Goal: Information Seeking & Learning: Learn about a topic

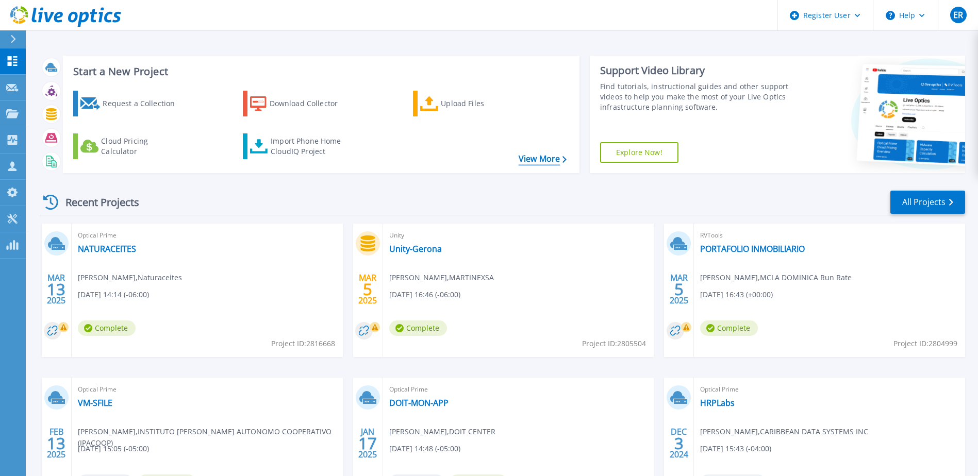
click at [543, 158] on link "View More" at bounding box center [542, 159] width 48 height 10
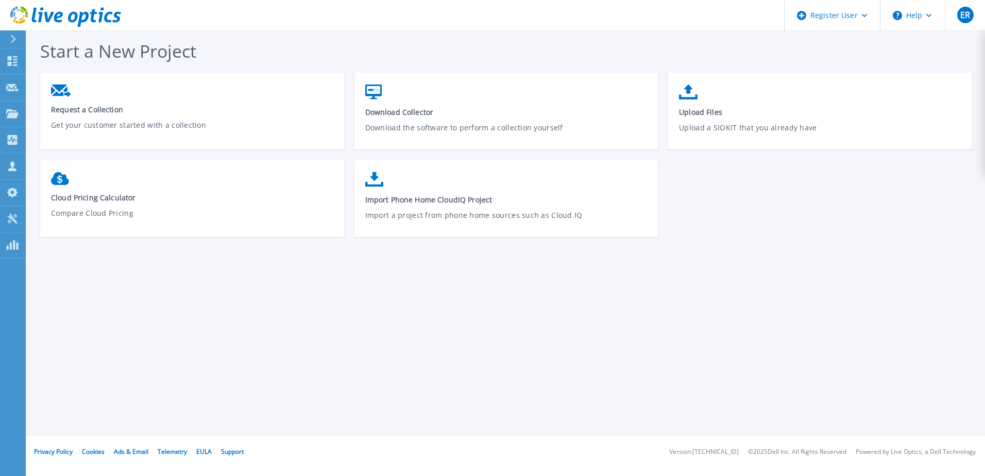
click at [21, 12] on icon at bounding box center [65, 16] width 111 height 21
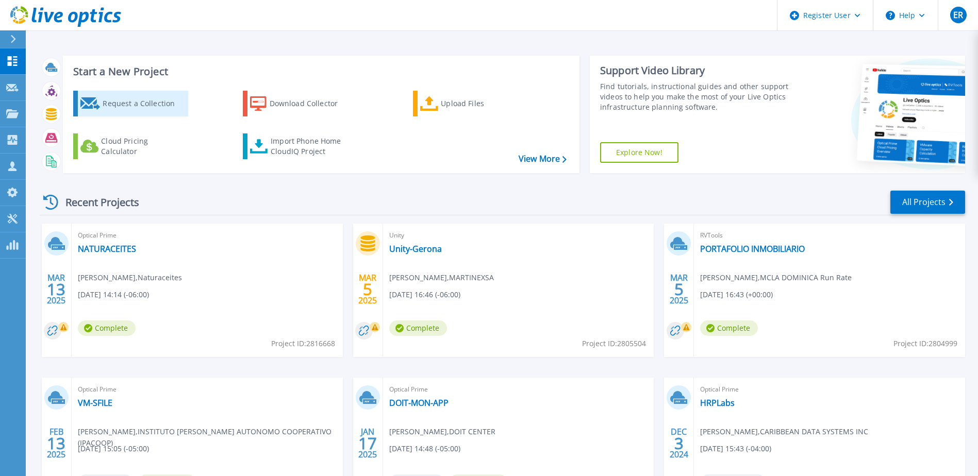
click at [162, 109] on div "Request a Collection" at bounding box center [144, 103] width 82 height 21
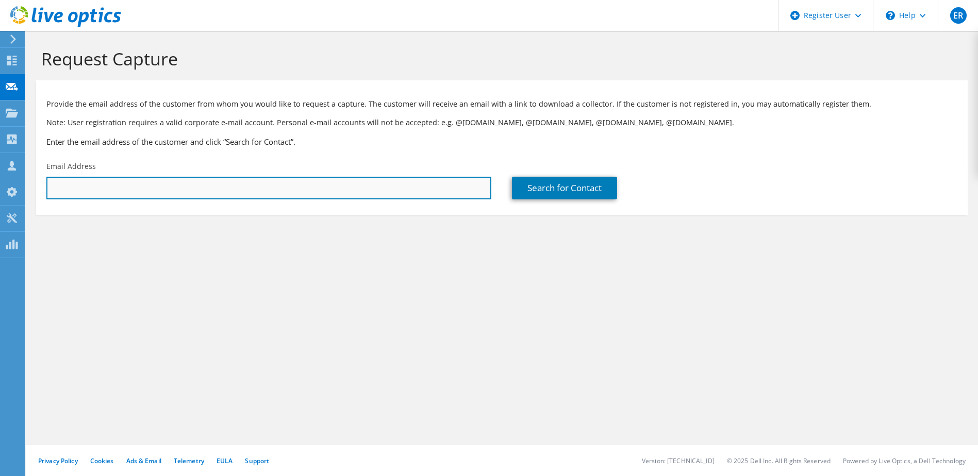
click at [83, 183] on input "text" at bounding box center [268, 188] width 445 height 23
type input "[EMAIL_ADDRESS][DOMAIN_NAME]"
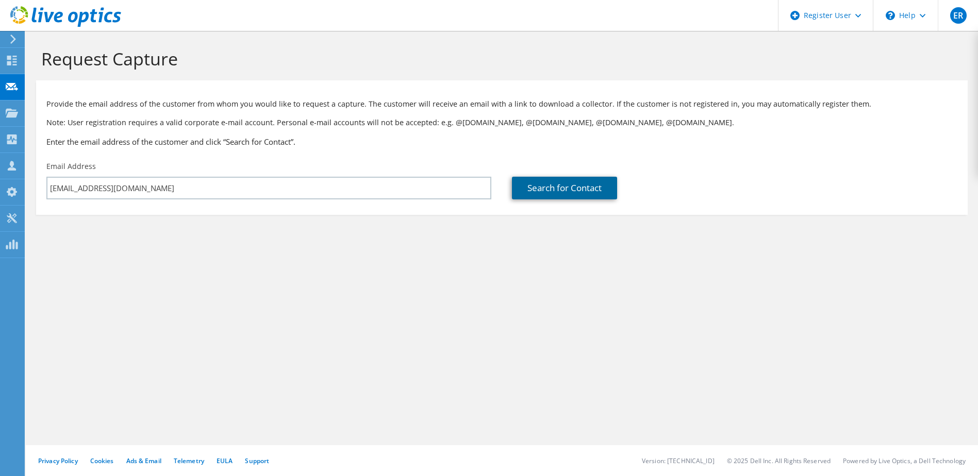
click at [551, 190] on link "Search for Contact" at bounding box center [564, 188] width 105 height 23
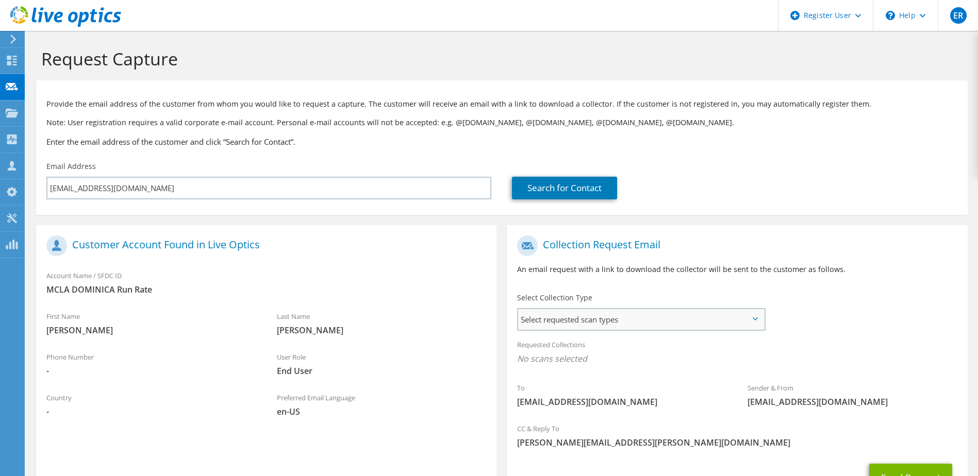
click at [602, 324] on span "Select requested scan types" at bounding box center [640, 319] width 245 height 21
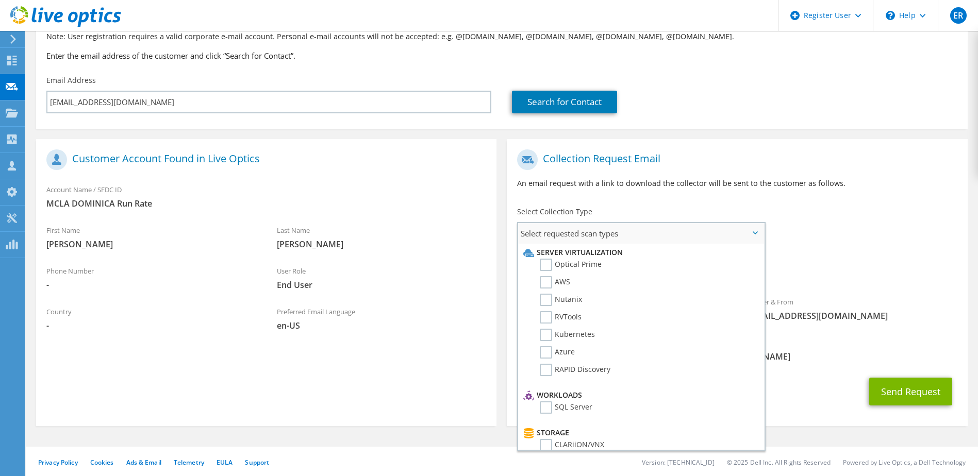
scroll to position [88, 0]
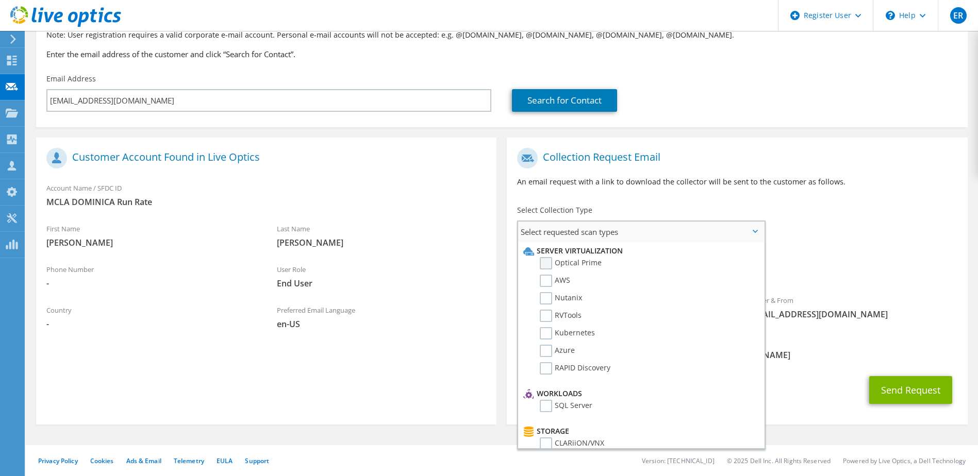
click at [546, 265] on label "Optical Prime" at bounding box center [571, 263] width 62 height 12
click at [0, 0] on input "Optical Prime" at bounding box center [0, 0] width 0 height 0
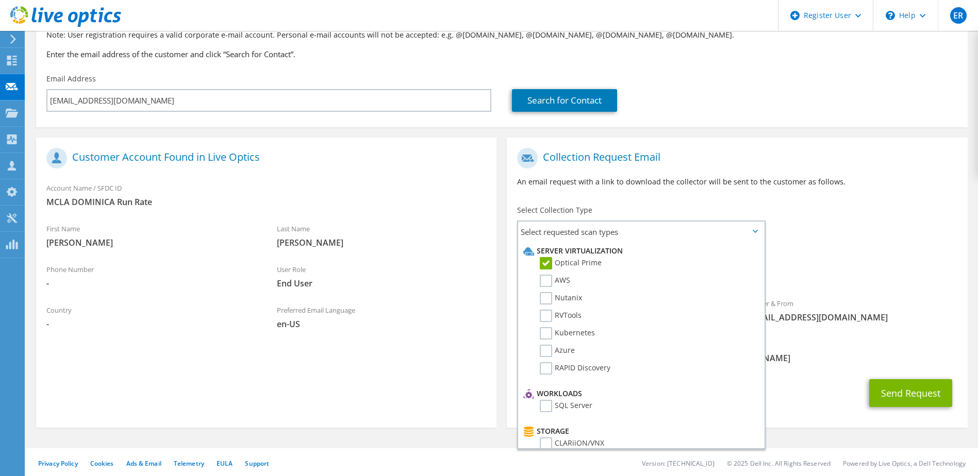
click at [715, 207] on div "Select Collection Type Select requested scan types Server Virtualization Optica…" at bounding box center [641, 223] width 248 height 36
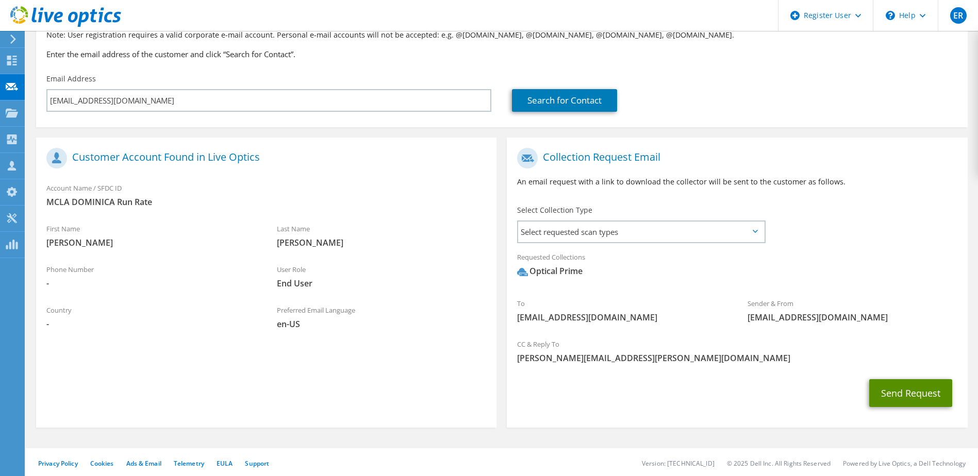
click at [899, 395] on button "Send Request" at bounding box center [910, 393] width 83 height 28
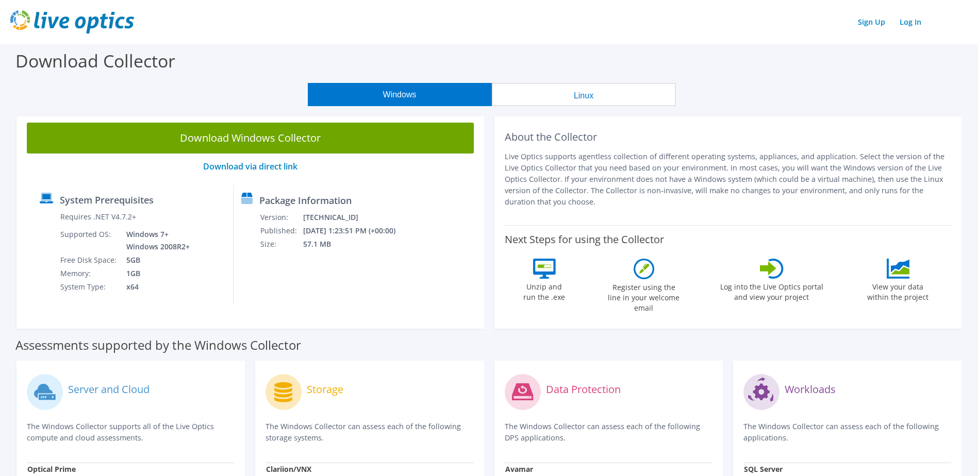
click at [600, 87] on button "Linux" at bounding box center [584, 94] width 184 height 23
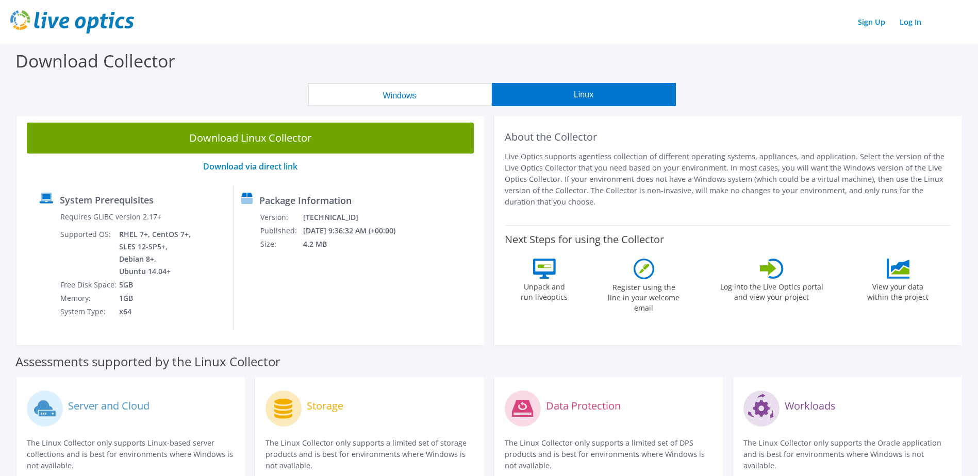
click at [431, 92] on button "Windows" at bounding box center [400, 94] width 184 height 23
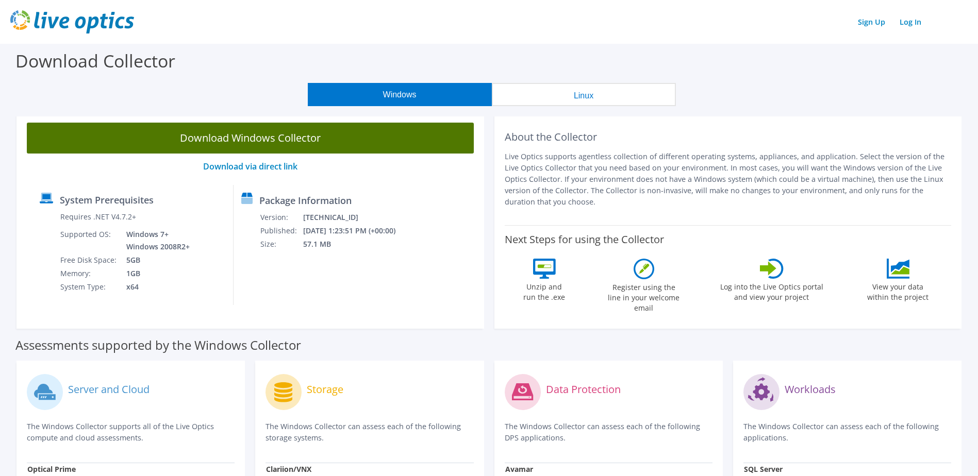
click at [233, 132] on link "Download Windows Collector" at bounding box center [250, 138] width 447 height 31
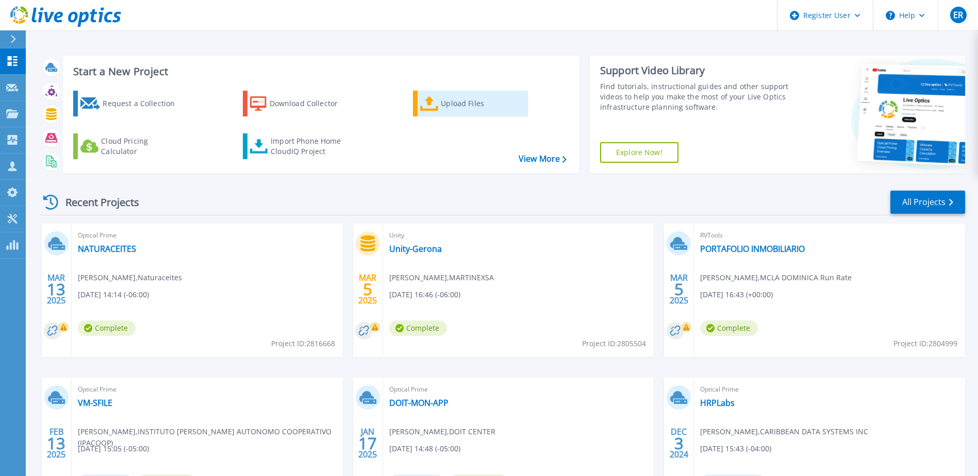
click at [459, 103] on div "Upload Files" at bounding box center [482, 103] width 82 height 21
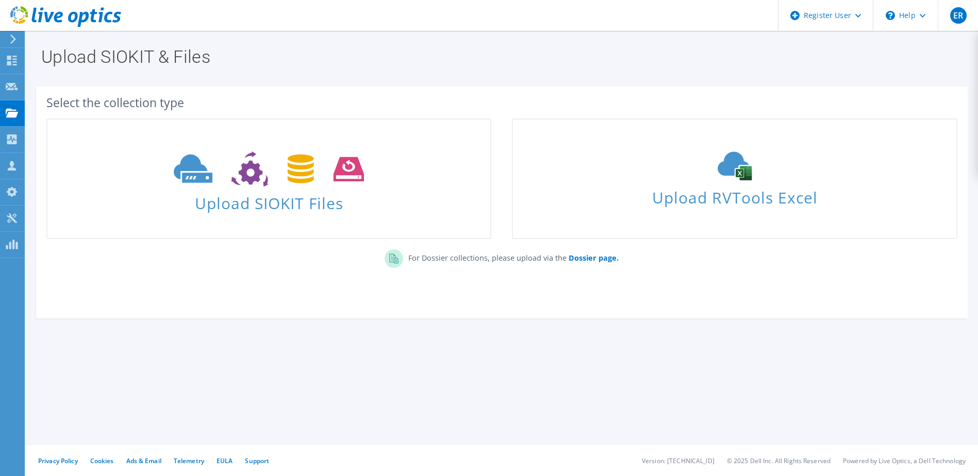
click at [16, 15] on icon at bounding box center [65, 16] width 111 height 21
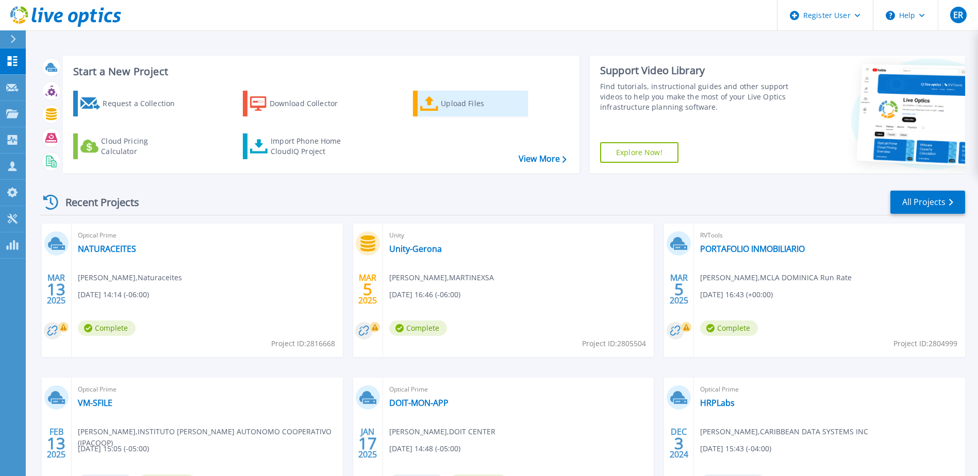
click at [470, 108] on div "Upload Files" at bounding box center [482, 103] width 82 height 21
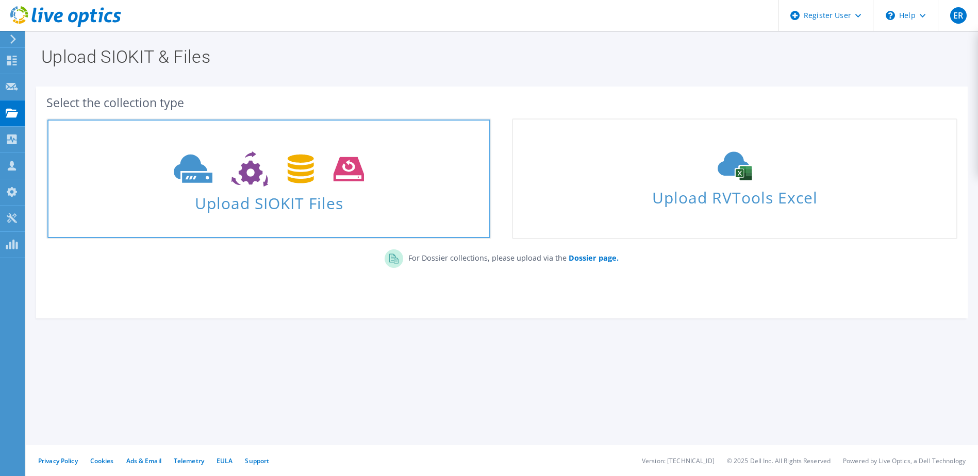
click at [283, 188] on span at bounding box center [268, 167] width 443 height 43
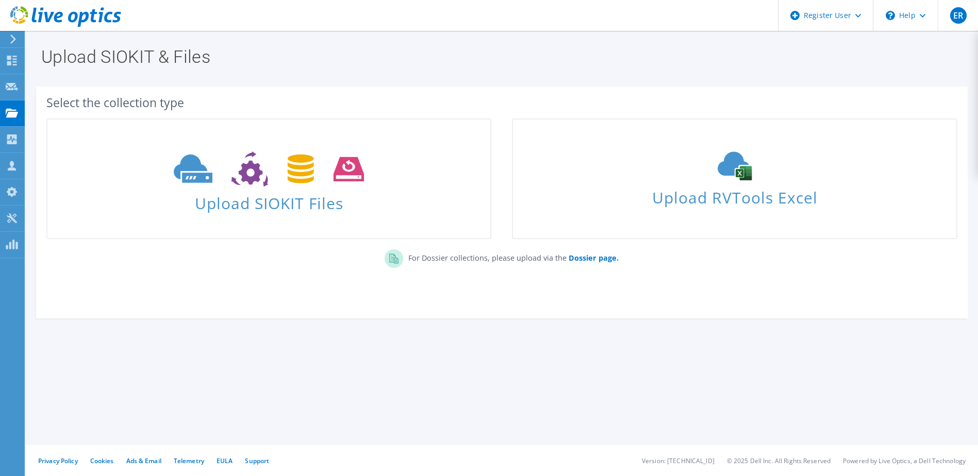
click at [13, 16] on icon at bounding box center [65, 16] width 111 height 21
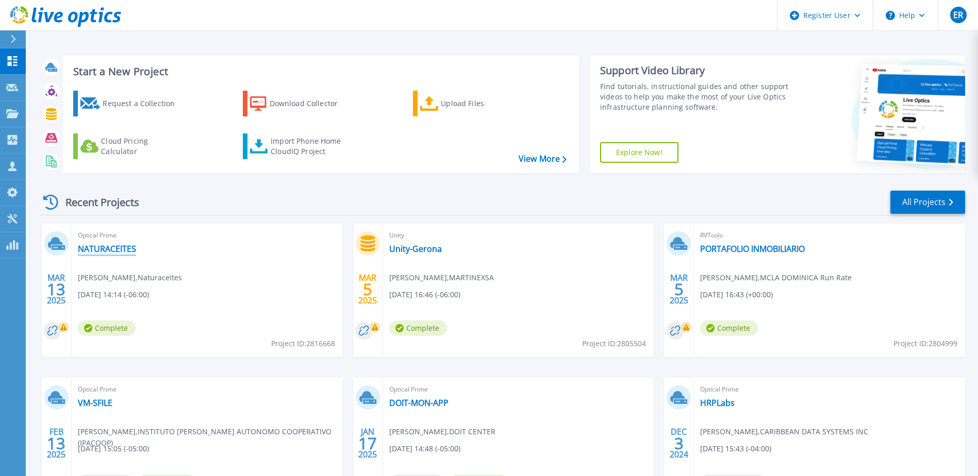
click at [97, 250] on link "NATURACEITES" at bounding box center [107, 249] width 58 height 10
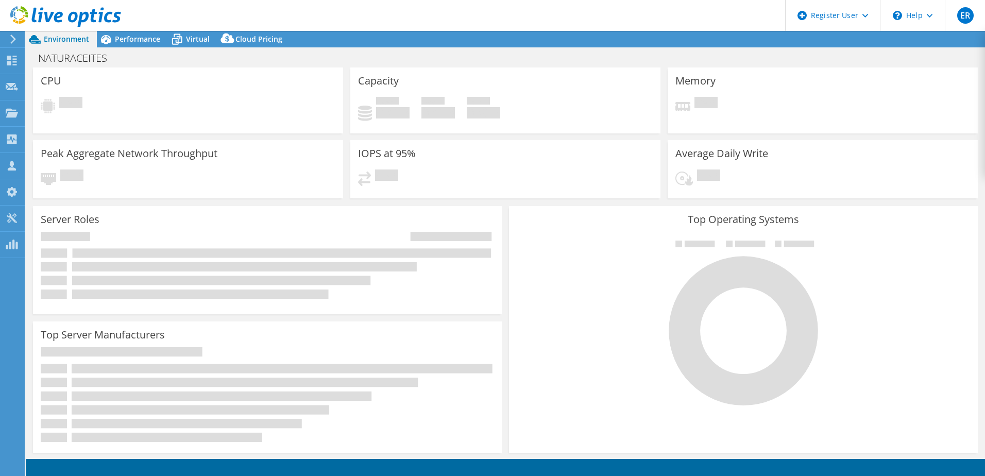
select select "USWest"
select select "USD"
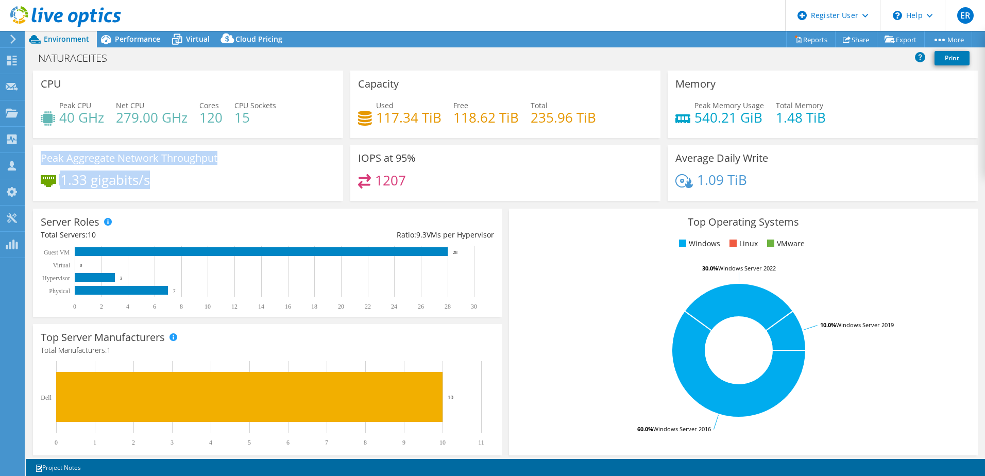
drag, startPoint x: 43, startPoint y: 161, endPoint x: 208, endPoint y: 181, distance: 165.6
click at [207, 181] on div "Peak Aggregate Network Throughput 1.33 gigabits/s" at bounding box center [188, 173] width 310 height 56
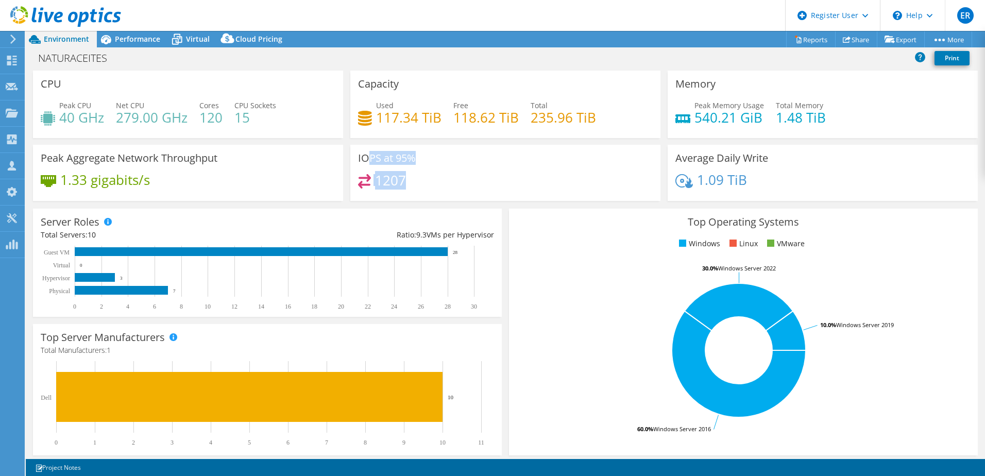
drag, startPoint x: 365, startPoint y: 156, endPoint x: 433, endPoint y: 190, distance: 76.3
click at [433, 190] on div "IOPS at 95% 1207" at bounding box center [505, 173] width 310 height 56
click at [119, 38] on span "Performance" at bounding box center [137, 39] width 45 height 10
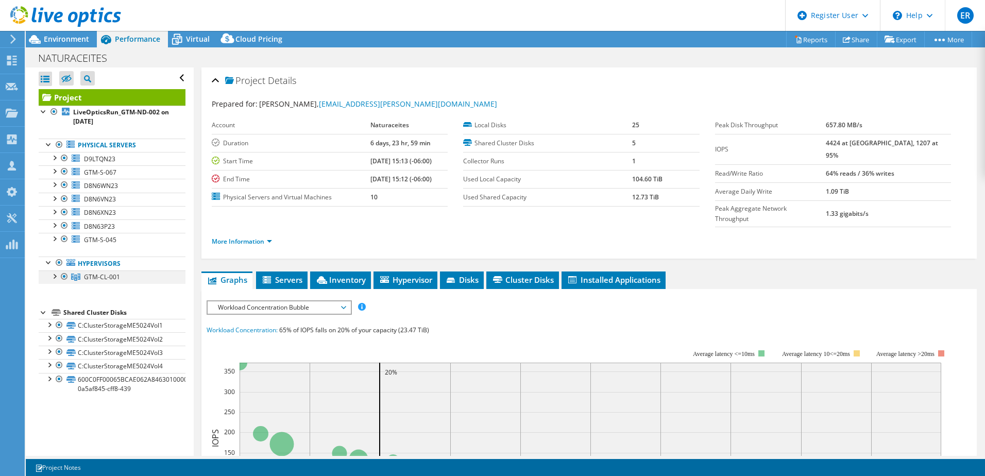
click at [51, 278] on div at bounding box center [54, 276] width 10 height 10
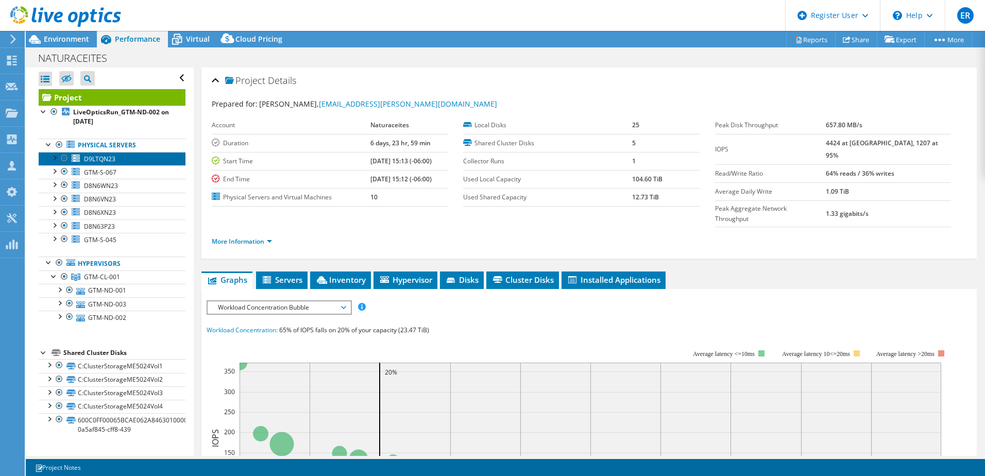
click at [113, 158] on span "D9LTQN23" at bounding box center [99, 159] width 31 height 9
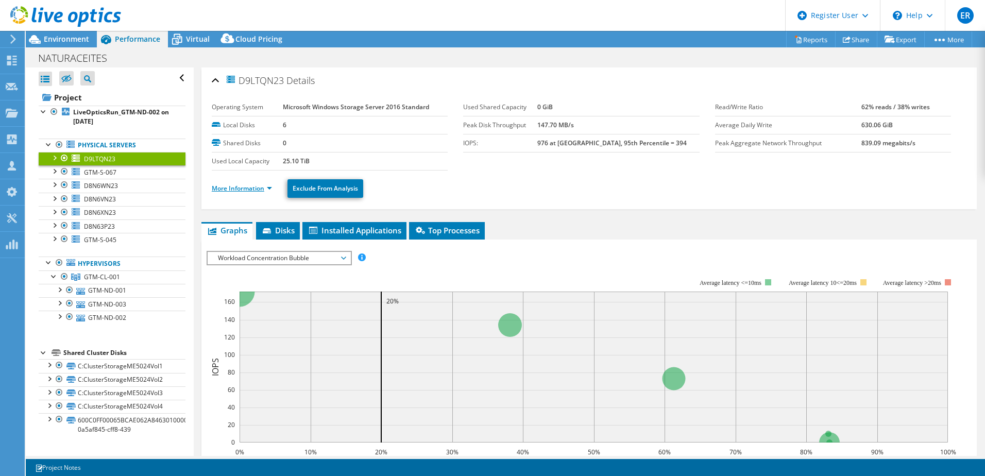
click at [257, 189] on link "More Information" at bounding box center [242, 188] width 60 height 9
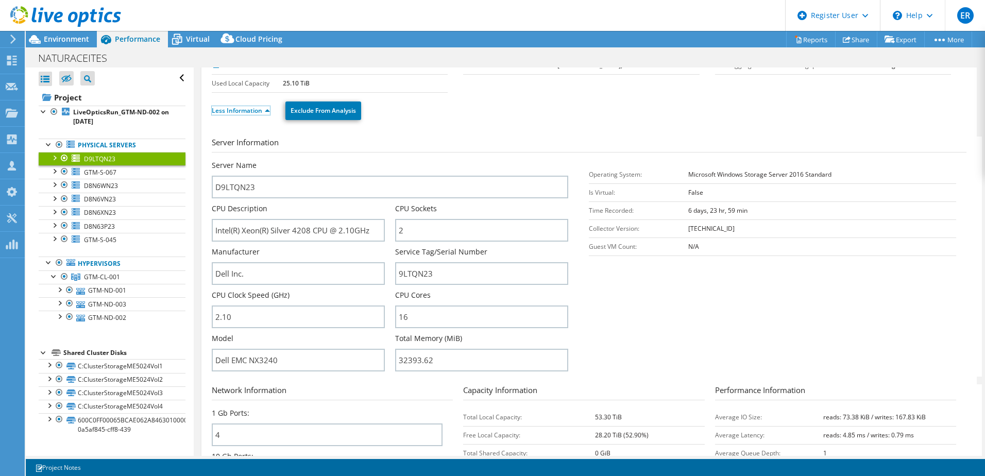
scroll to position [103, 0]
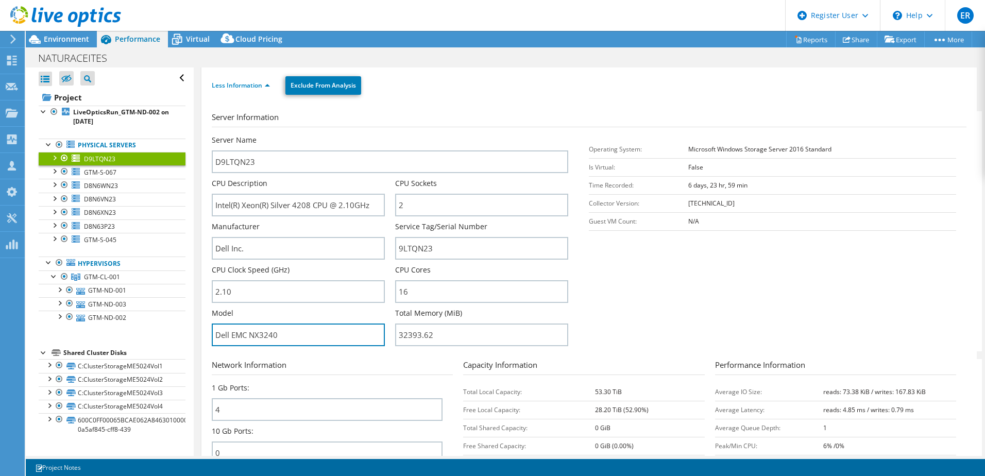
drag, startPoint x: 280, startPoint y: 335, endPoint x: 204, endPoint y: 331, distance: 76.4
click at [204, 331] on div "D9LTQN23 Details Operating System Microsoft Windows Storage Server 2016 Standar…" at bounding box center [589, 268] width 776 height 609
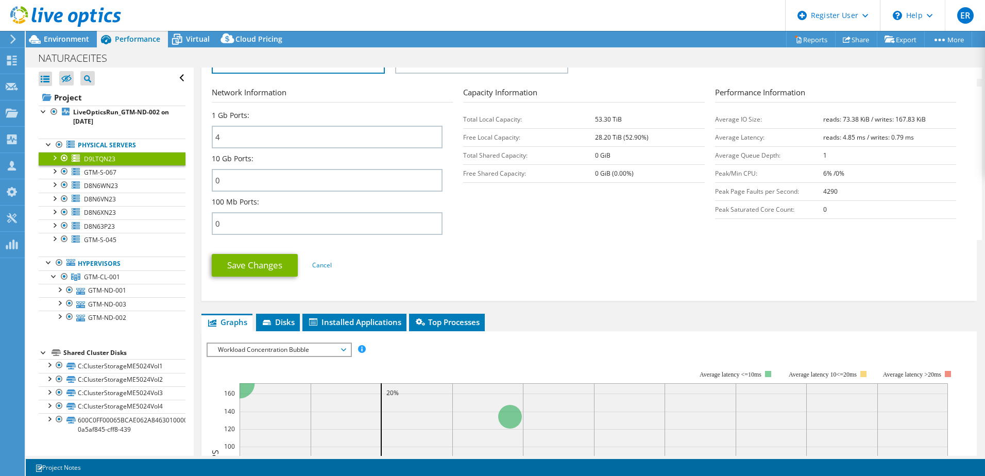
scroll to position [515, 0]
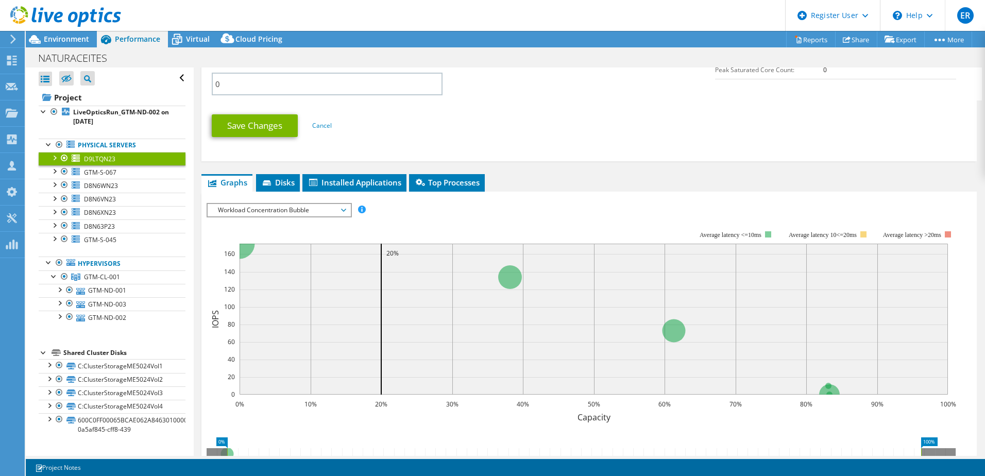
click at [268, 214] on span "Workload Concentration Bubble" at bounding box center [279, 210] width 132 height 12
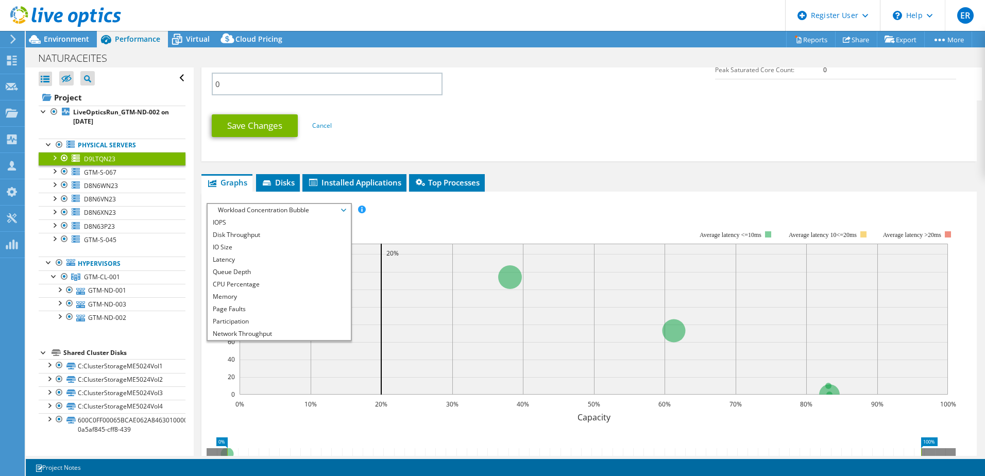
click at [579, 206] on div "IOPS Disk Throughput IO Size Latency Queue Depth CPU Percentage Memory Page Fau…" at bounding box center [589, 210] width 765 height 14
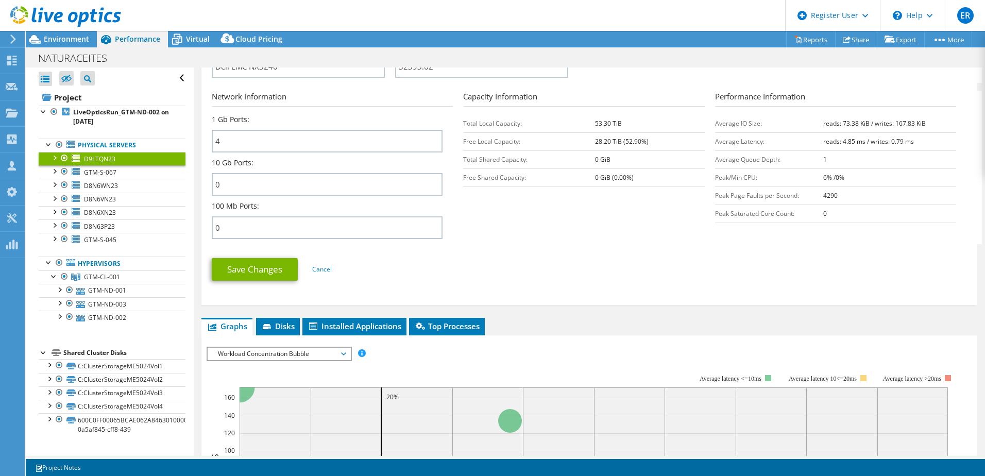
scroll to position [361, 0]
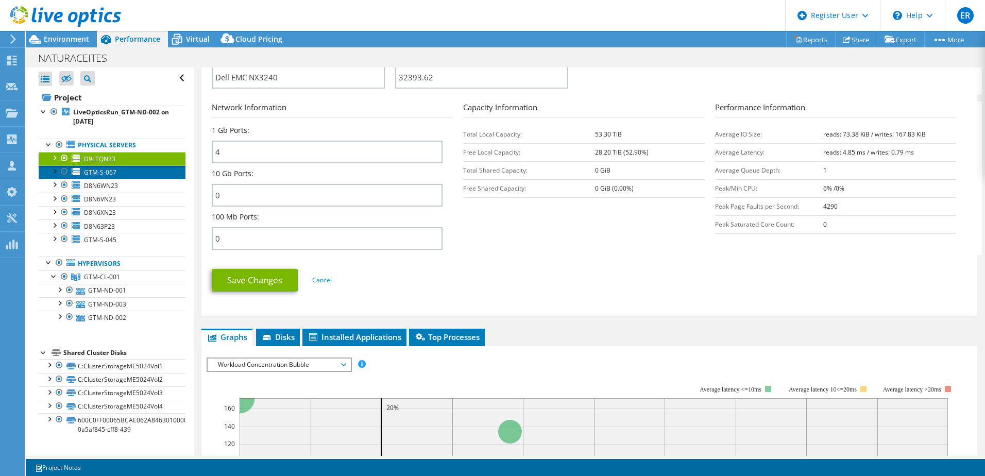
click at [110, 173] on span "GTM-S-067" at bounding box center [100, 172] width 32 height 9
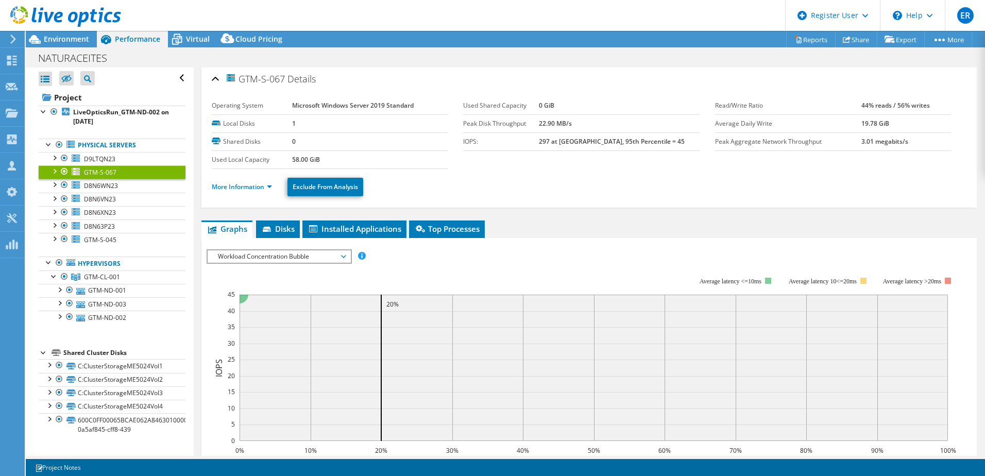
scroll to position [0, 0]
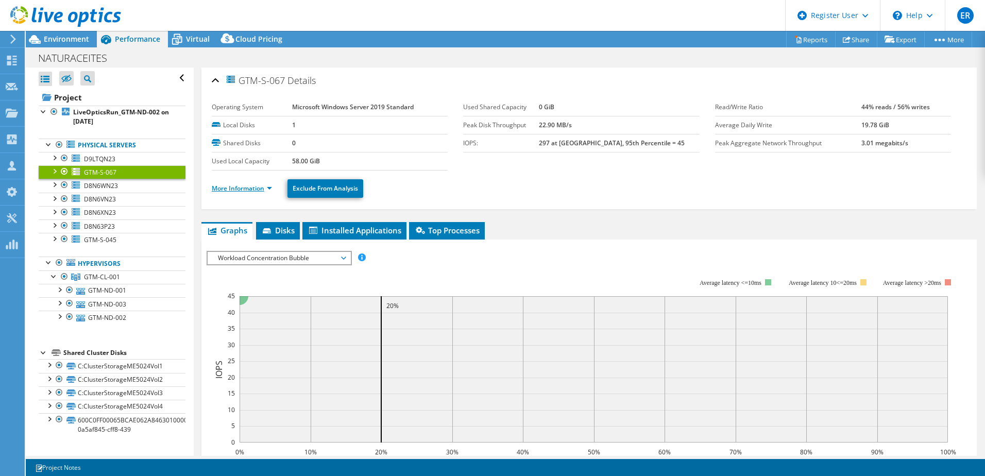
click at [243, 190] on link "More Information" at bounding box center [242, 188] width 60 height 9
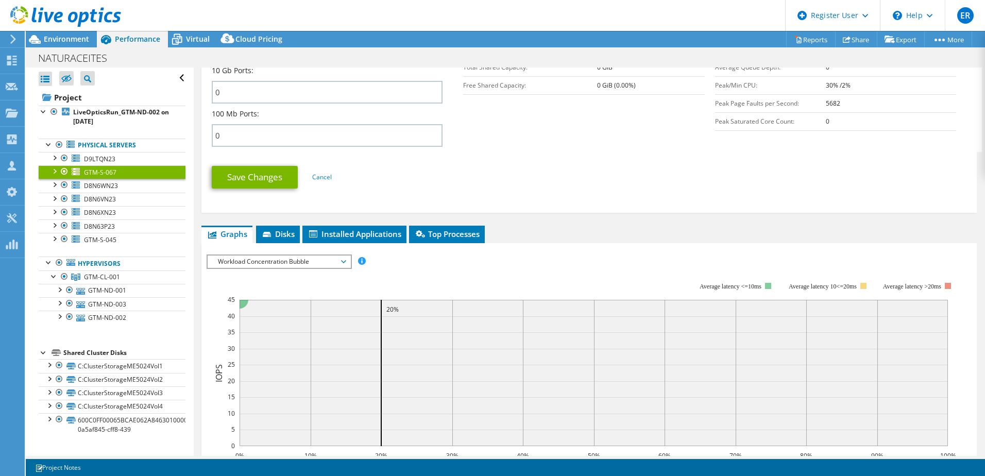
scroll to position [567, 0]
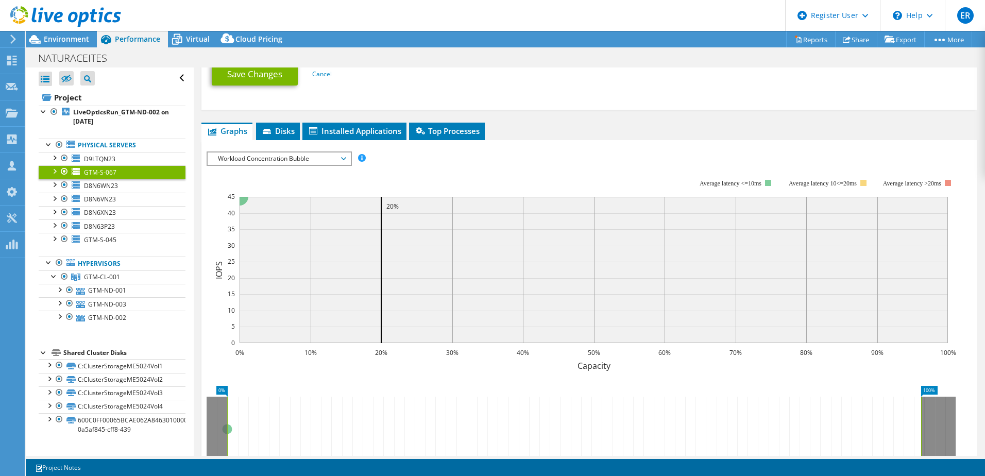
click at [237, 153] on span "Workload Concentration Bubble" at bounding box center [279, 159] width 132 height 12
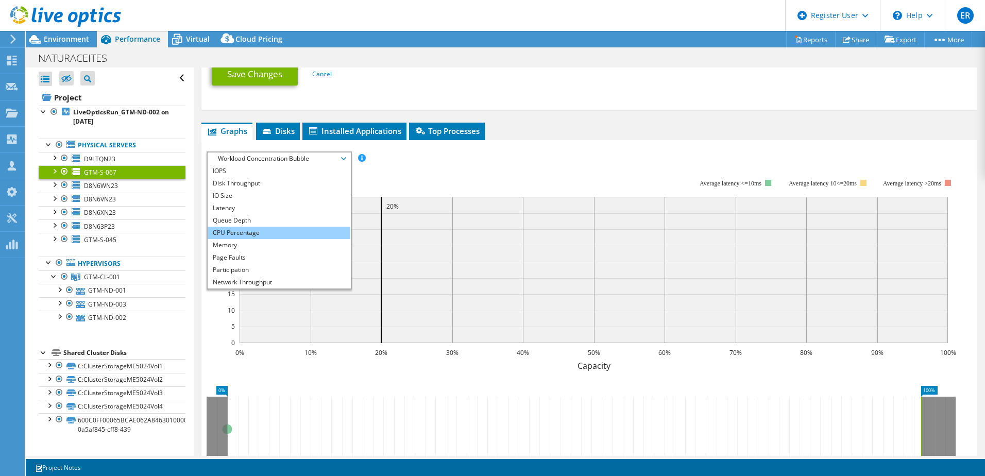
click at [242, 233] on li "CPU Percentage" at bounding box center [279, 233] width 143 height 12
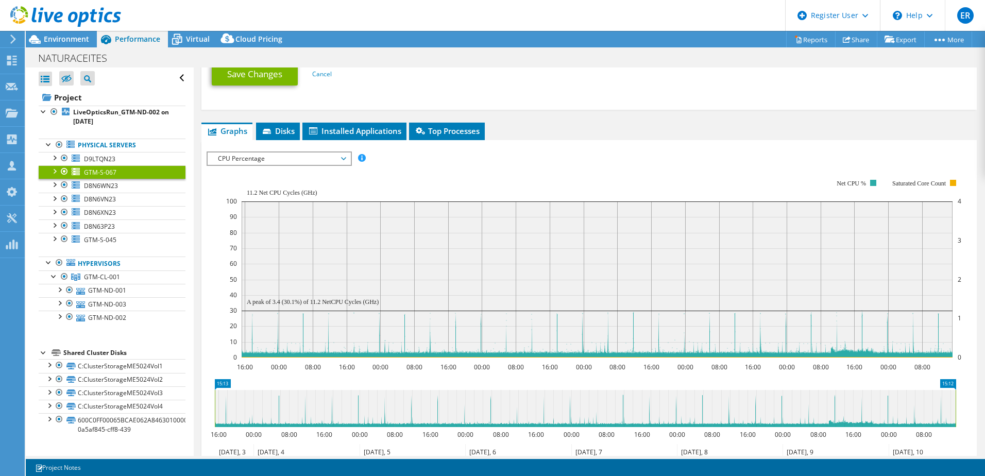
click at [237, 160] on span "CPU Percentage" at bounding box center [279, 159] width 132 height 12
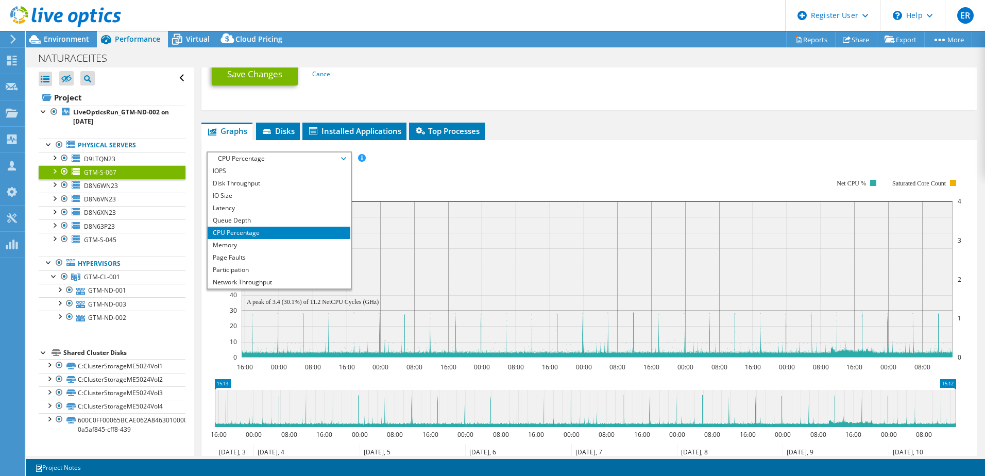
click at [411, 179] on rect at bounding box center [593, 268] width 735 height 206
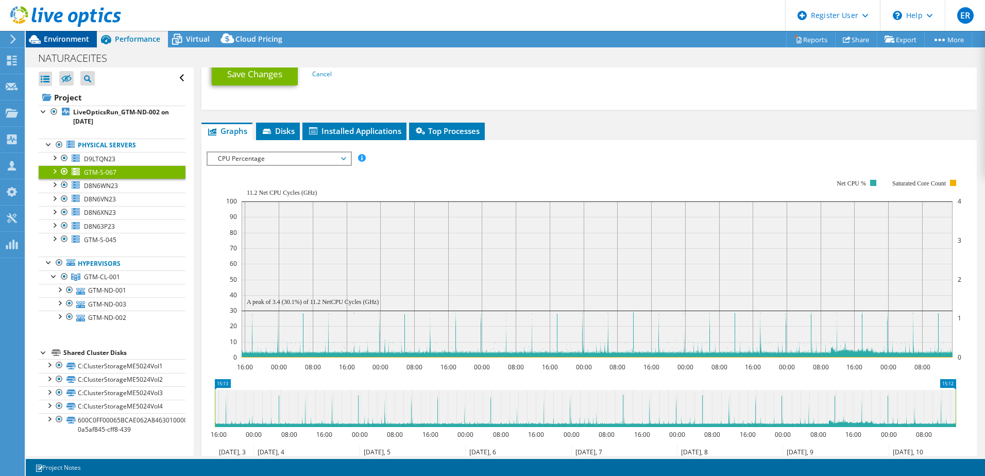
click at [63, 36] on span "Environment" at bounding box center [66, 39] width 45 height 10
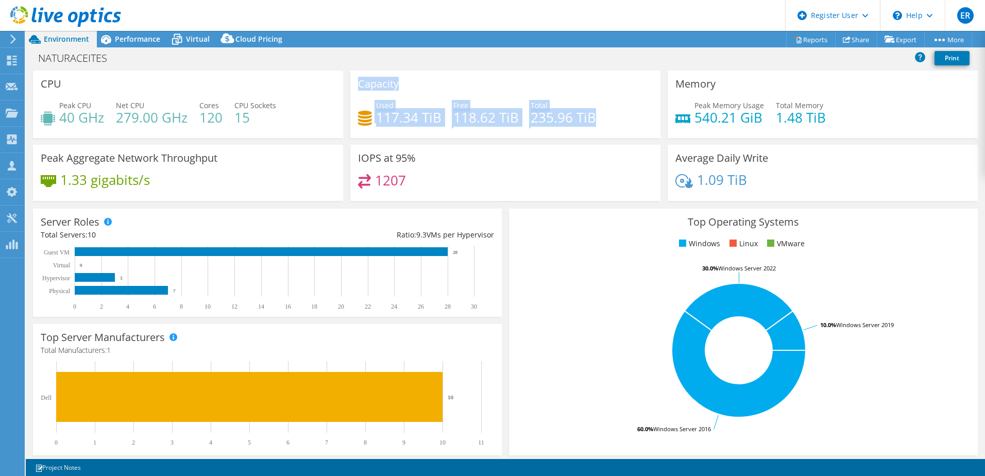
drag, startPoint x: 615, startPoint y: 115, endPoint x: 352, endPoint y: 86, distance: 264.5
click at [352, 86] on div "Capacity Used 117.34 TiB Free 118.62 TiB Total 235.96 TiB" at bounding box center [505, 105] width 310 height 68
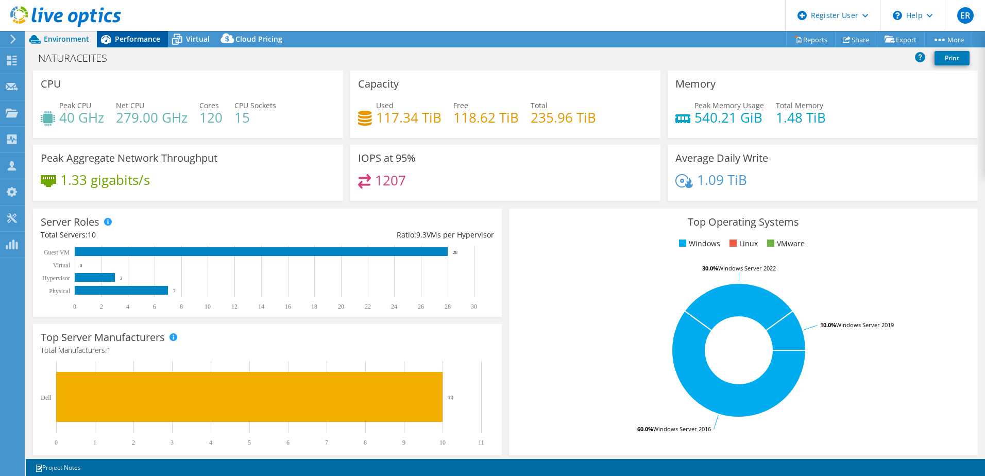
click at [125, 42] on span "Performance" at bounding box center [137, 39] width 45 height 10
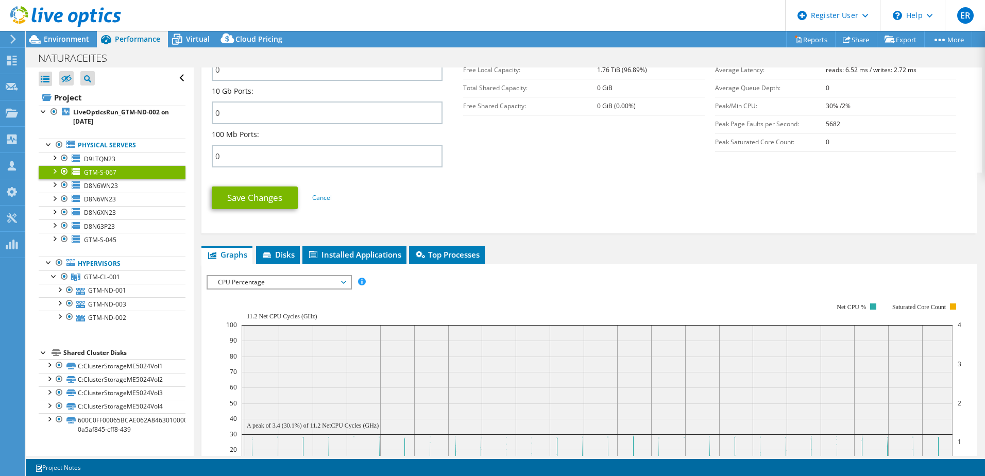
scroll to position [515, 0]
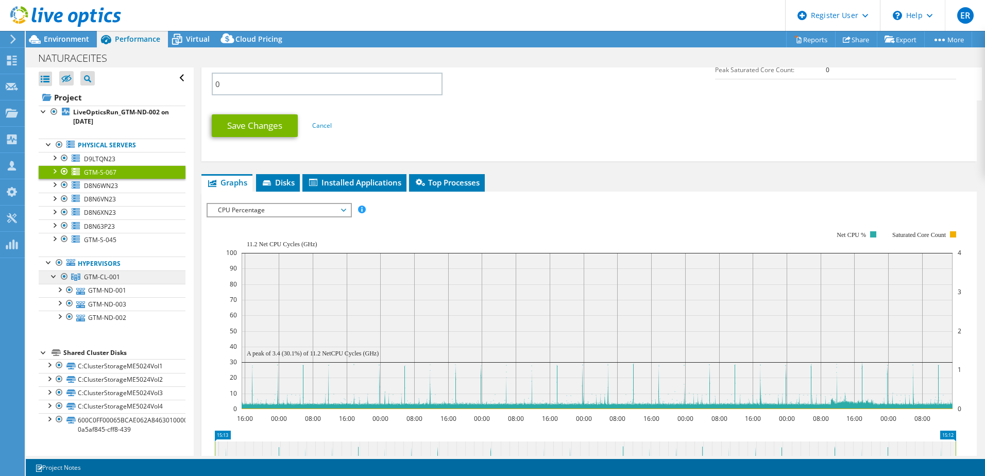
click at [92, 277] on span "GTM-CL-001" at bounding box center [102, 277] width 36 height 9
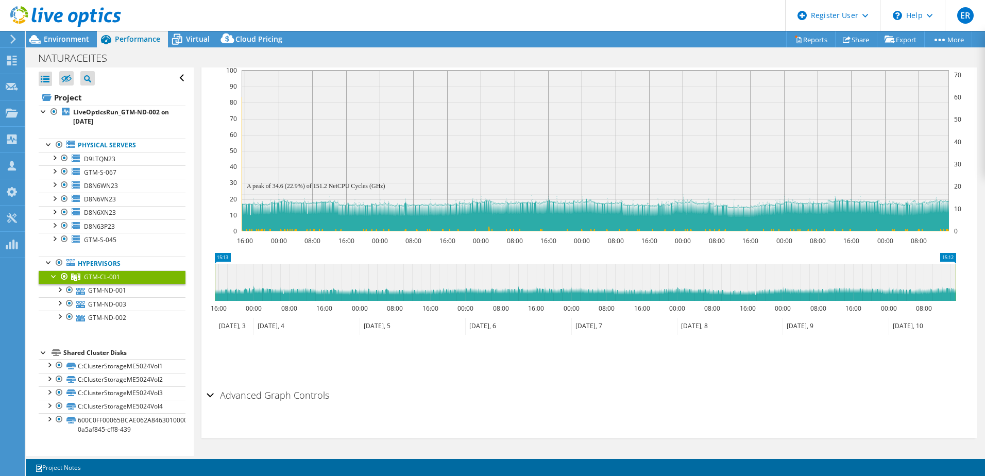
scroll to position [0, 0]
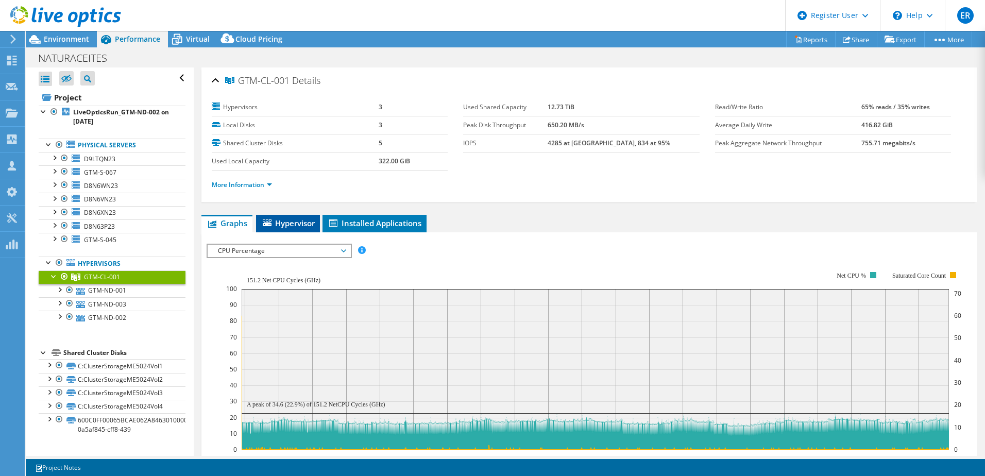
click at [282, 227] on span "Hypervisor" at bounding box center [288, 223] width 54 height 10
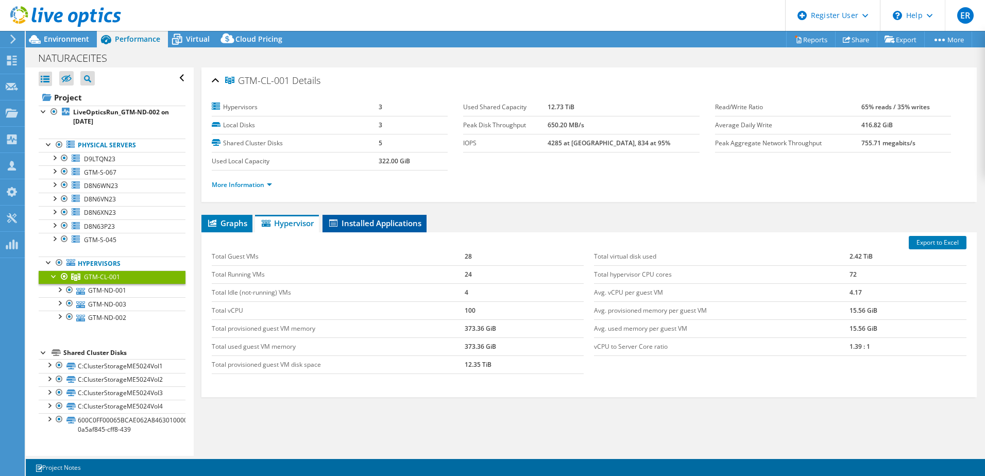
click at [374, 222] on span "Installed Applications" at bounding box center [375, 223] width 94 height 10
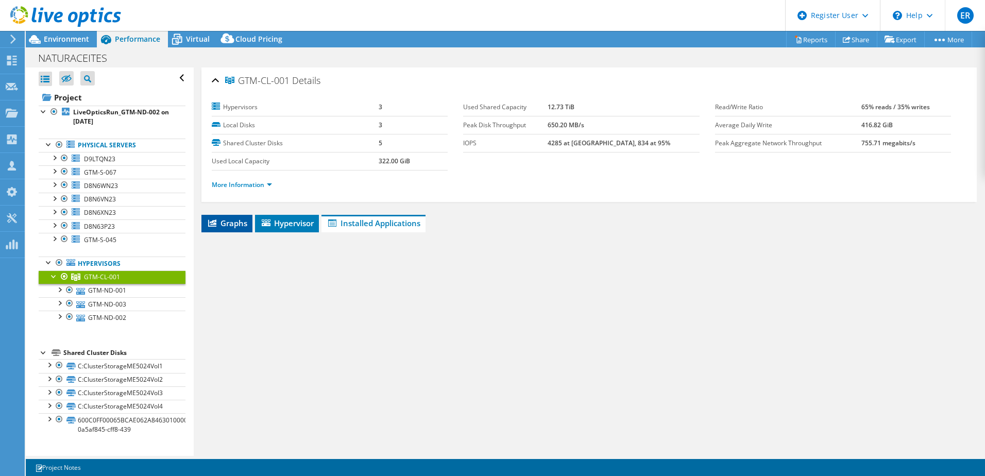
click at [243, 222] on span "Graphs" at bounding box center [227, 223] width 41 height 10
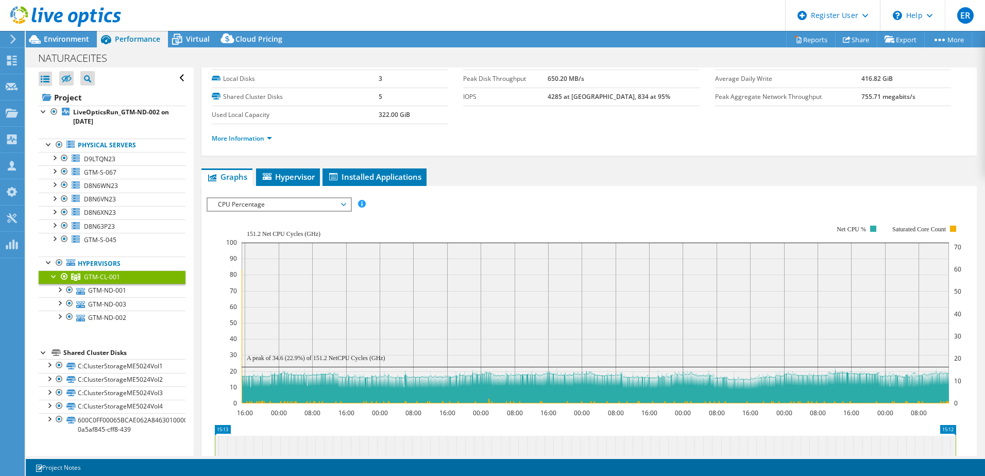
scroll to position [103, 0]
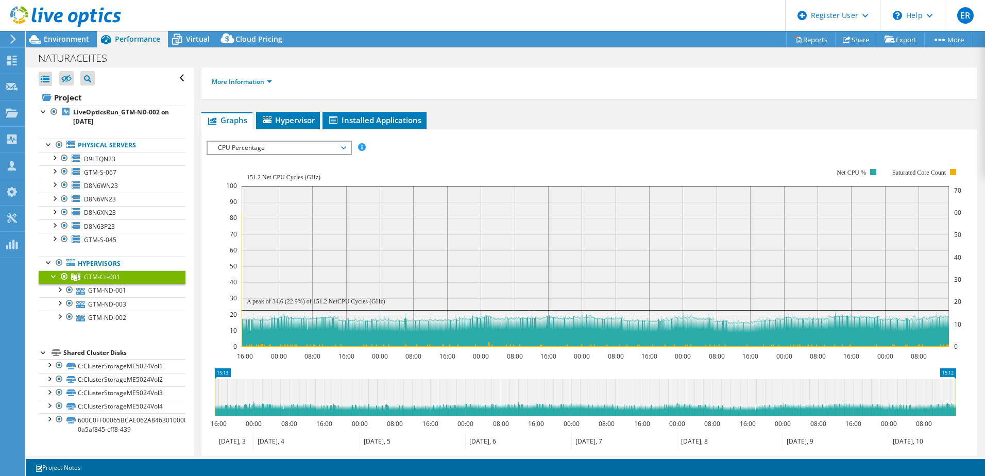
click at [240, 146] on span "CPU Percentage" at bounding box center [279, 148] width 132 height 12
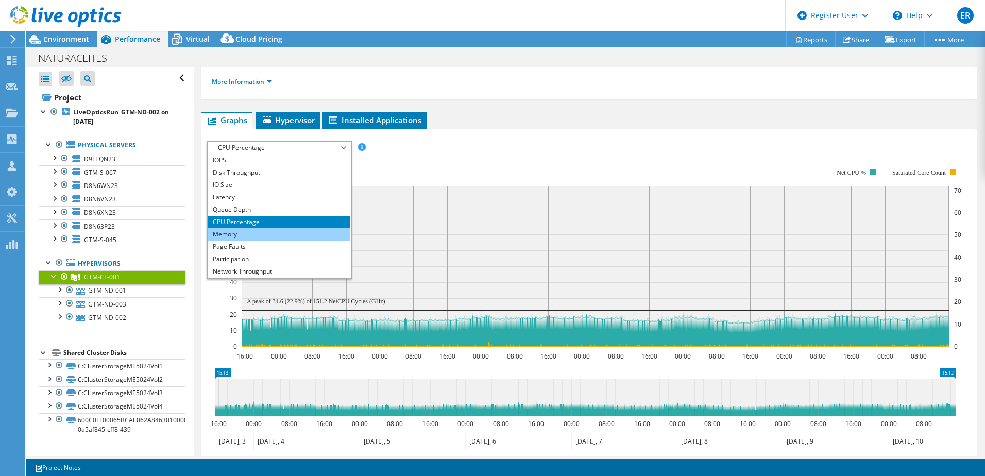
click at [239, 236] on li "Memory" at bounding box center [279, 234] width 143 height 12
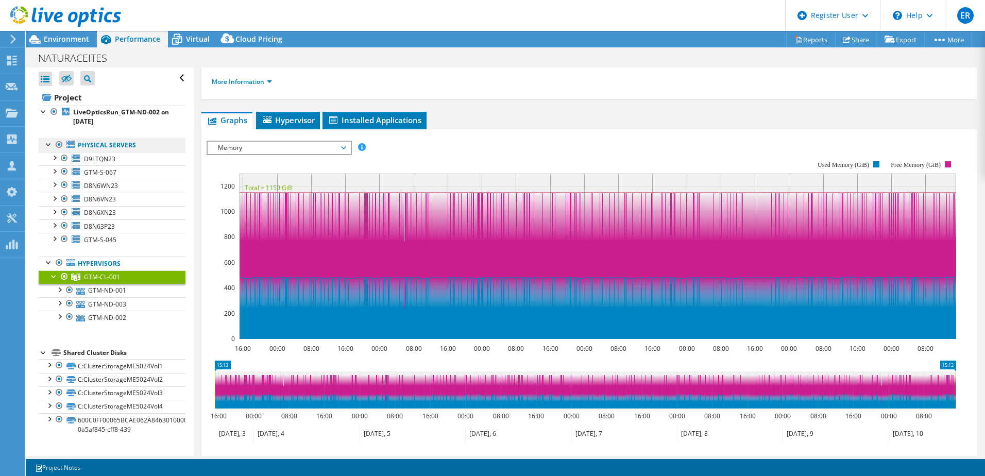
click at [97, 144] on link "Physical Servers" at bounding box center [112, 145] width 147 height 13
click at [158, 145] on link "Physical Servers" at bounding box center [112, 145] width 147 height 13
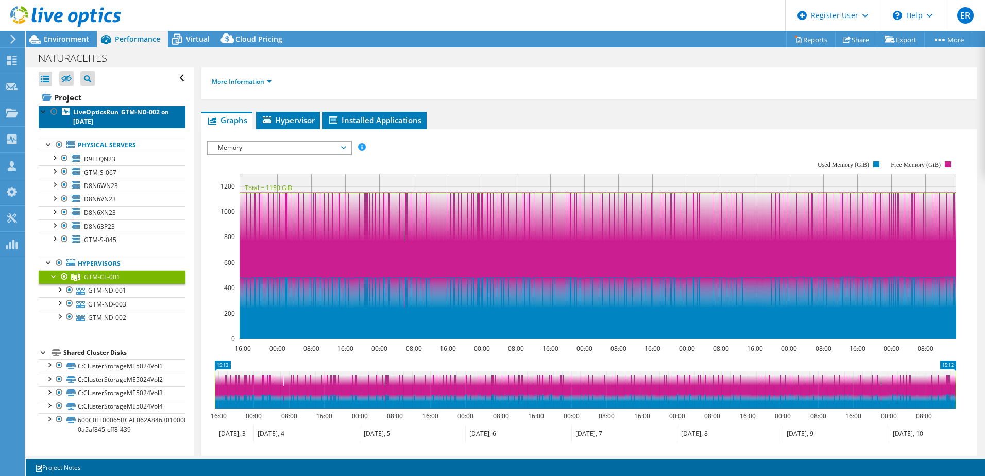
click at [103, 119] on b "LiveOpticsRun_GTM-ND-002 on 3/13/2025" at bounding box center [121, 117] width 96 height 18
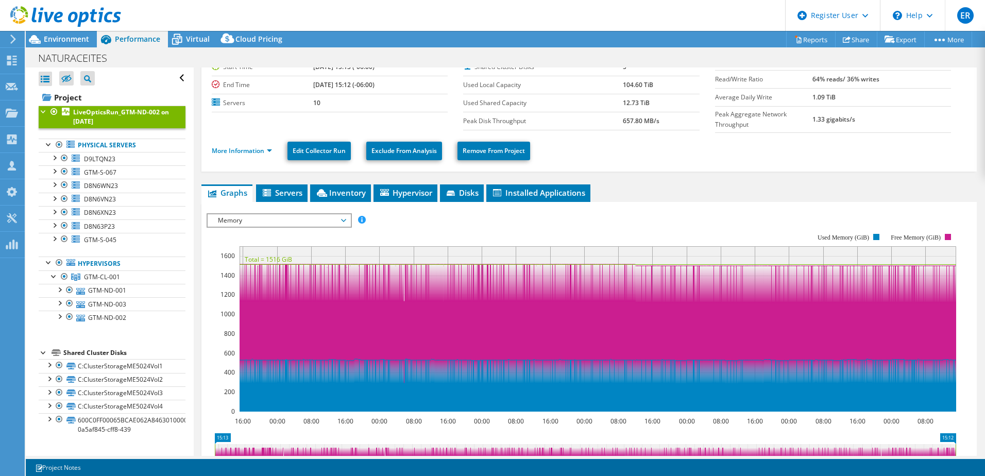
scroll to position [0, 0]
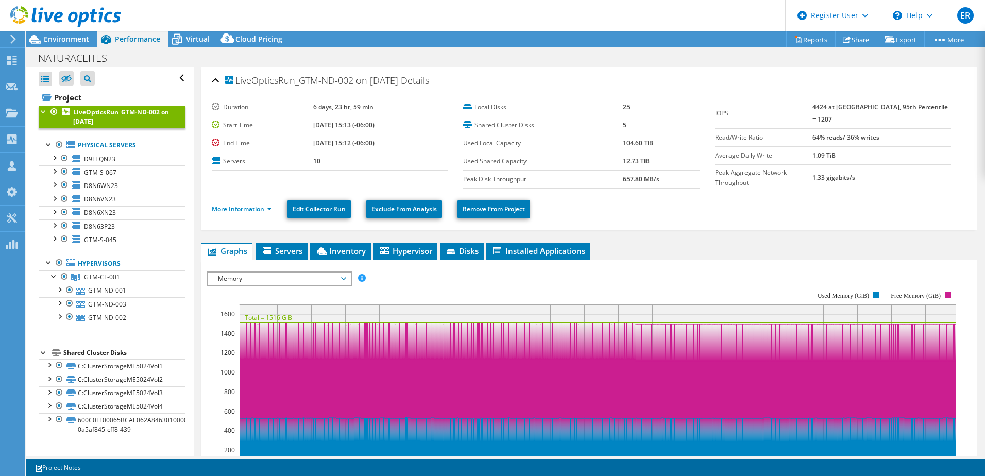
click at [259, 267] on div "IOPS Disk Throughput IO Size Latency Queue Depth CPU Percentage Memory Page Fau…" at bounding box center [589, 444] width 765 height 357
click at [256, 276] on span "Memory" at bounding box center [279, 279] width 132 height 12
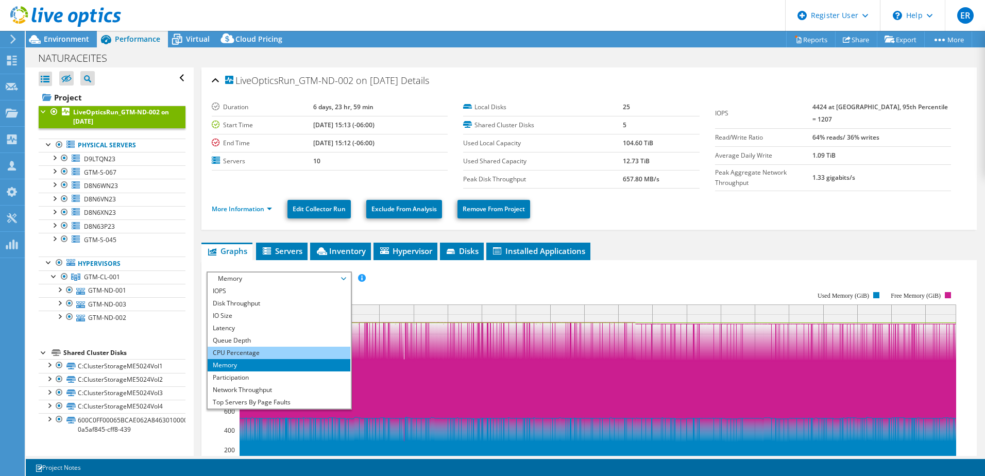
click at [233, 349] on li "CPU Percentage" at bounding box center [279, 353] width 143 height 12
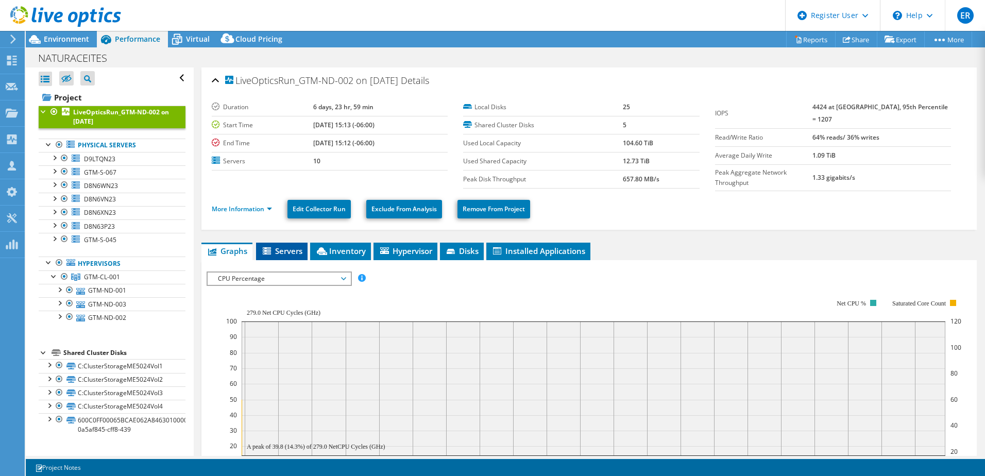
click at [279, 247] on span "Servers" at bounding box center [281, 251] width 41 height 10
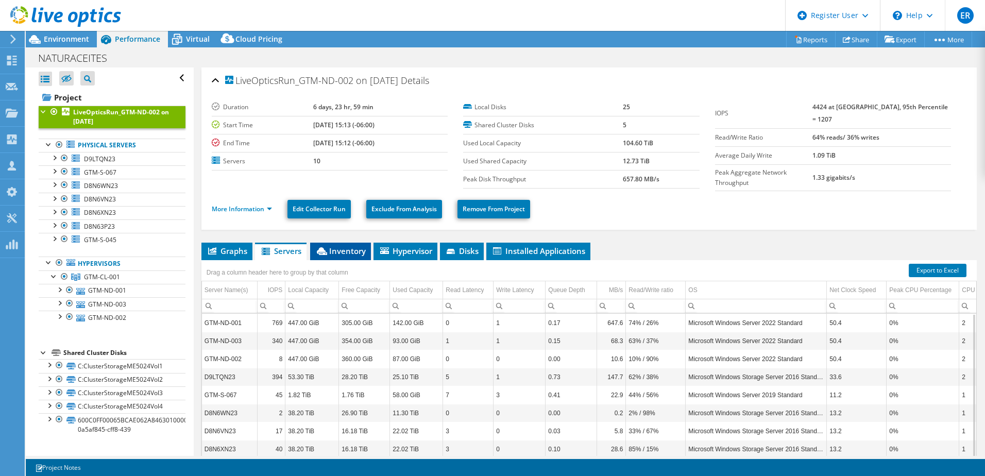
click at [351, 256] on li "Inventory" at bounding box center [340, 252] width 61 height 18
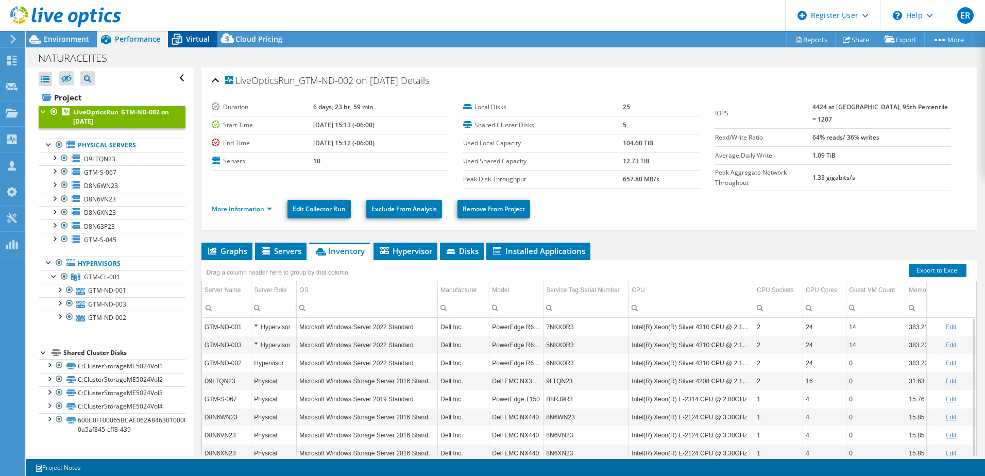
click at [185, 40] on icon at bounding box center [177, 39] width 18 height 18
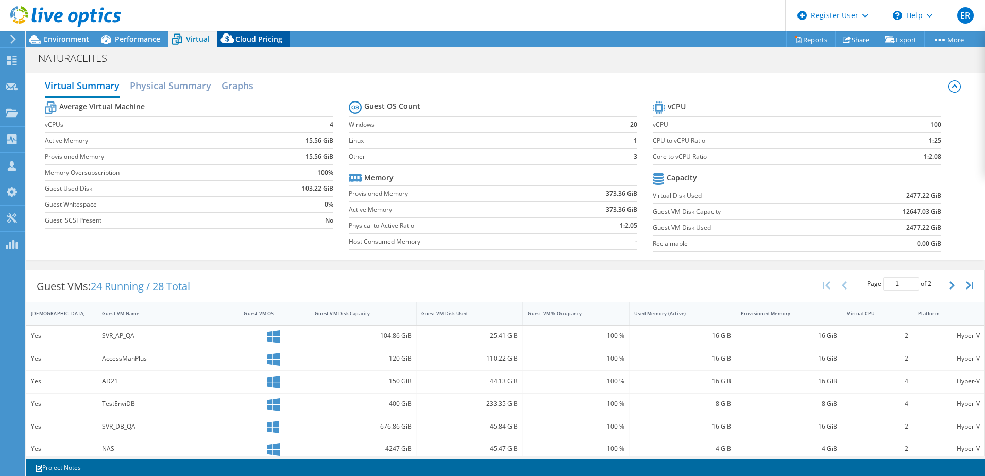
click at [260, 41] on span "Cloud Pricing" at bounding box center [259, 39] width 47 height 10
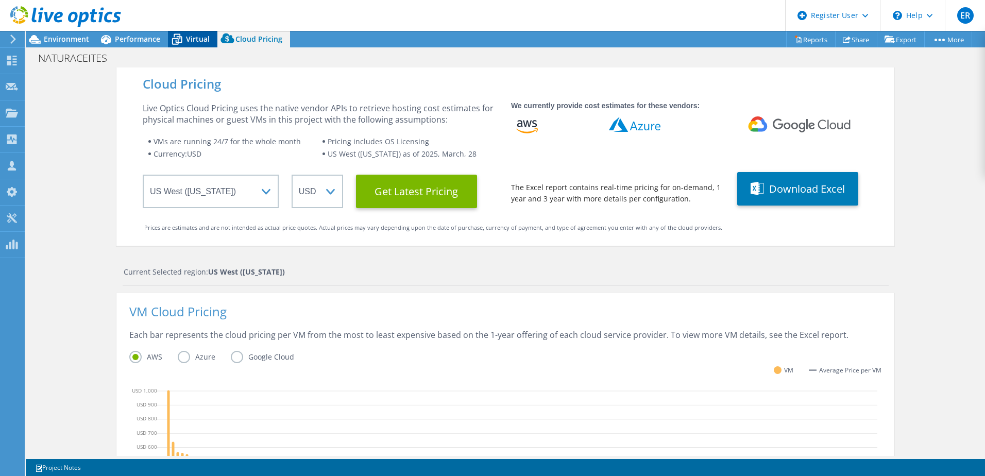
click at [195, 42] on span "Virtual" at bounding box center [198, 39] width 24 height 10
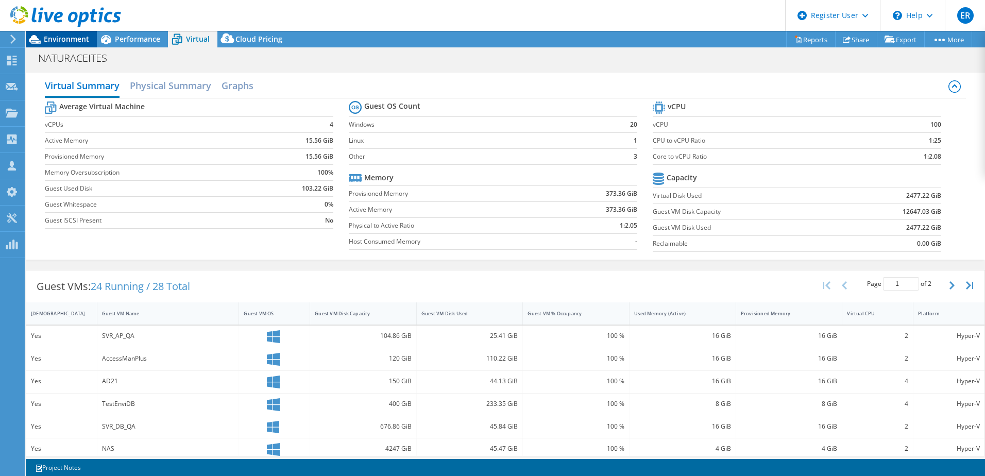
click at [68, 38] on span "Environment" at bounding box center [66, 39] width 45 height 10
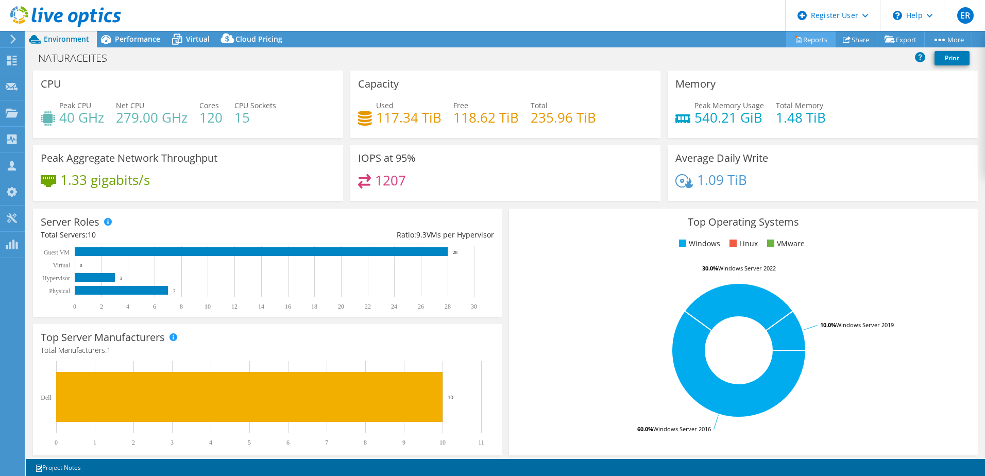
click at [816, 42] on link "Reports" at bounding box center [810, 39] width 49 height 16
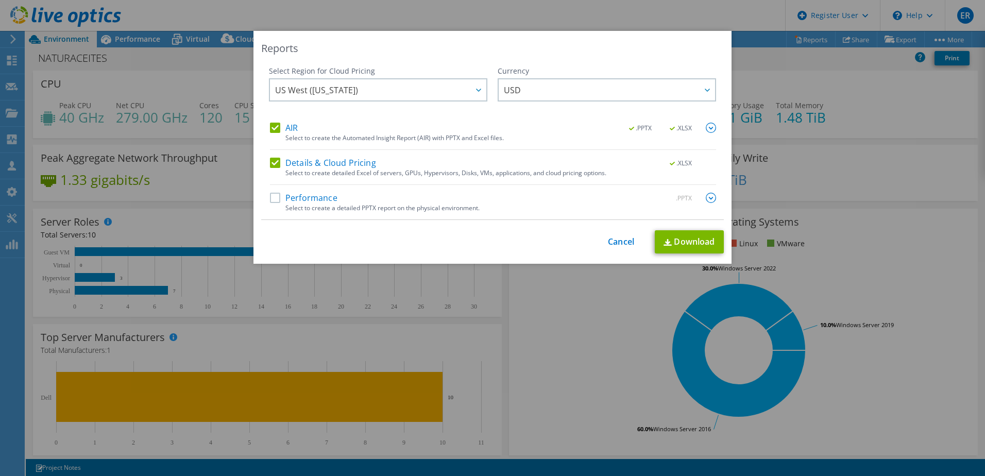
click at [270, 202] on label "Performance" at bounding box center [304, 198] width 68 height 10
click at [0, 0] on input "Performance" at bounding box center [0, 0] width 0 height 0
click at [608, 238] on link "Cancel" at bounding box center [621, 242] width 26 height 10
